Goal: Transaction & Acquisition: Purchase product/service

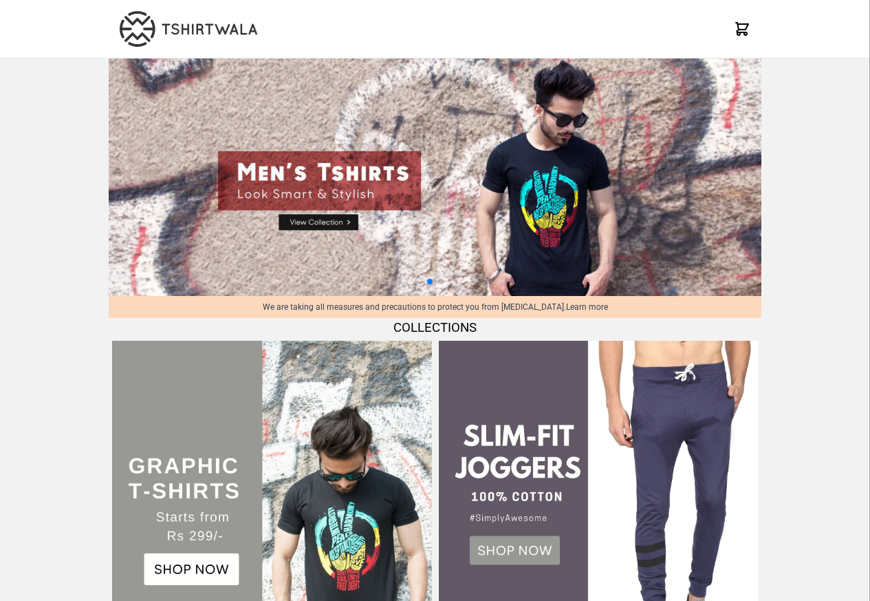
click at [181, 575] on img at bounding box center [271, 500] width 319 height 319
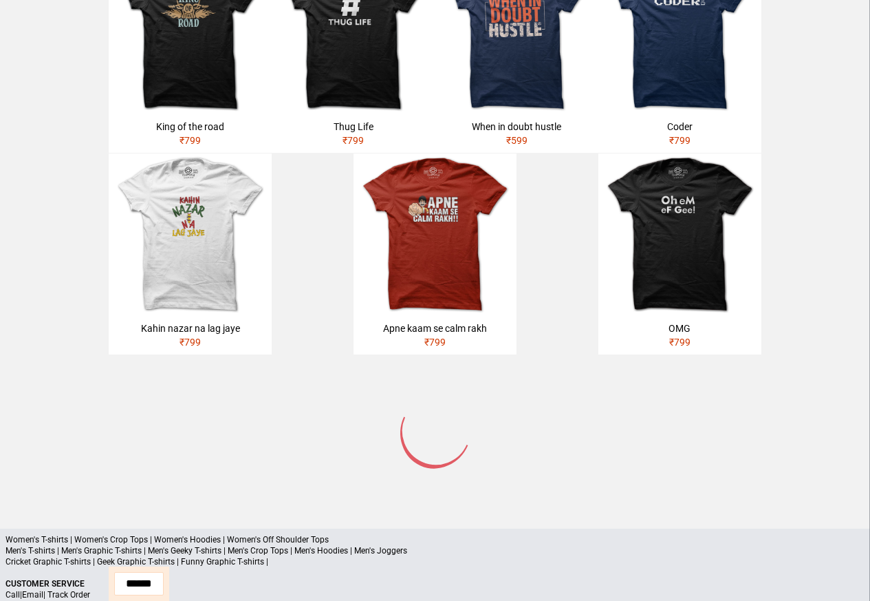
scroll to position [462, 0]
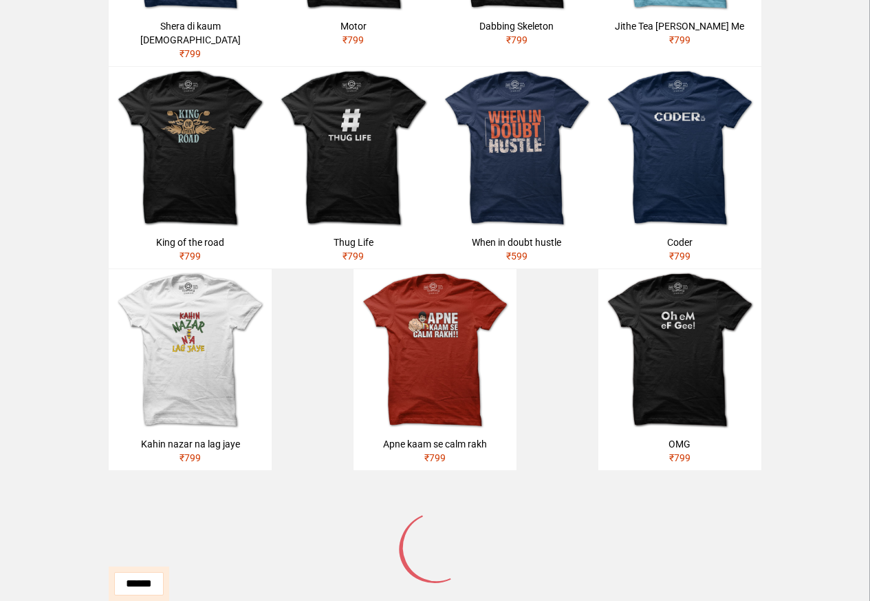
click at [210, 408] on img at bounding box center [190, 350] width 163 height 163
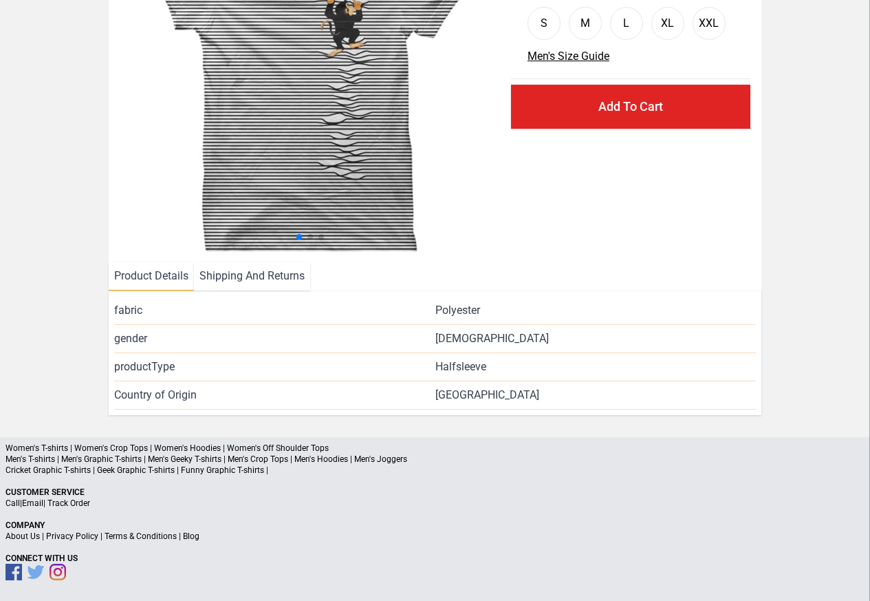
scroll to position [167, 0]
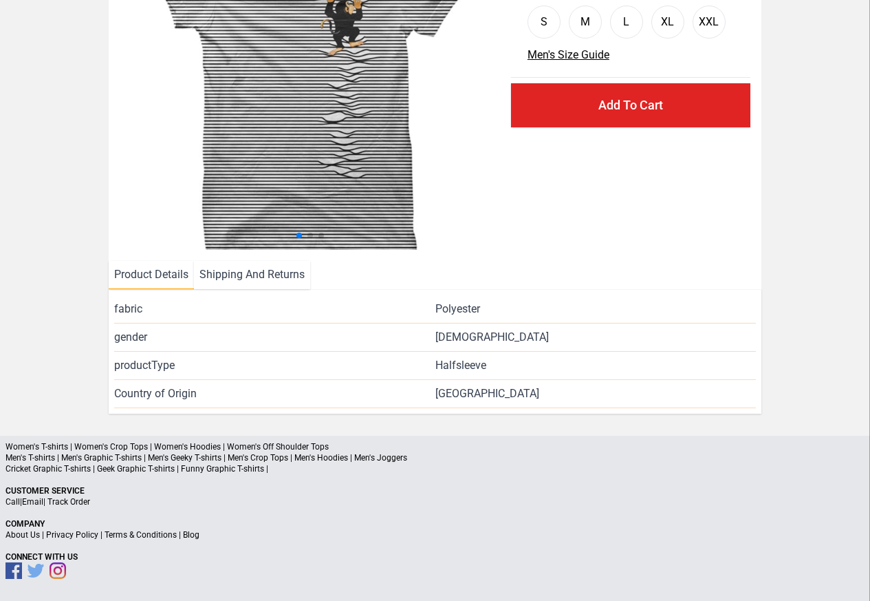
click at [244, 275] on li "Shipping And Returns" at bounding box center [252, 275] width 116 height 28
